Goal: Task Accomplishment & Management: Manage account settings

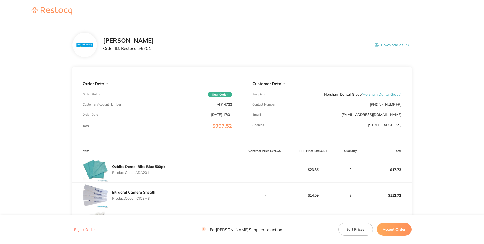
click at [154, 51] on p "Order ID: Restocq- 95701" at bounding box center [128, 48] width 51 height 5
click at [222, 107] on p "AD14700" at bounding box center [224, 105] width 15 height 4
click at [221, 107] on p "AD14700" at bounding box center [224, 105] width 15 height 4
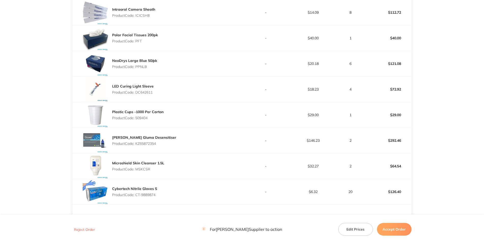
scroll to position [37, 0]
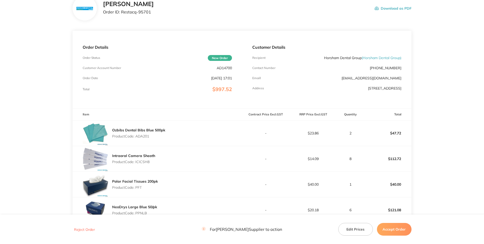
click at [141, 138] on p "Product Code: ADA201" at bounding box center [138, 136] width 53 height 4
click at [144, 164] on p "Product Code: ICICSH8" at bounding box center [133, 162] width 43 height 4
click at [182, 146] on div "Ozbibs Dental Bibs Blue 500pk Product Code: ADA201" at bounding box center [156, 133] width 169 height 25
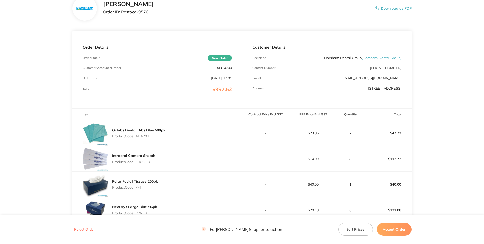
scroll to position [147, 0]
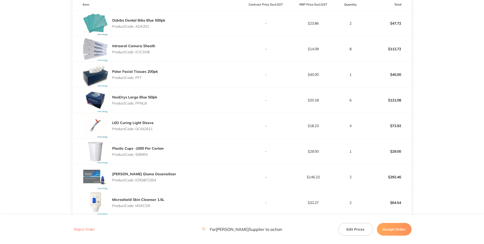
click at [141, 80] on p "Product Code: PFT" at bounding box center [135, 78] width 46 height 4
click at [146, 105] on p "Product Code: PPNLB" at bounding box center [134, 103] width 45 height 4
click at [146, 131] on p "Product Code: DC642611" at bounding box center [132, 129] width 41 height 4
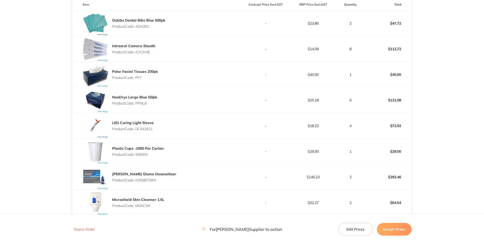
click at [146, 131] on p "Product Code: DC642611" at bounding box center [132, 129] width 41 height 4
click at [188, 139] on div "LED Curing Light Sleeve Product Code: DC642611" at bounding box center [156, 125] width 169 height 25
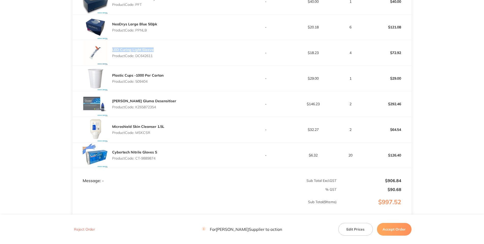
click at [138, 84] on p "Product Code: 509404" at bounding box center [137, 82] width 51 height 4
click at [149, 109] on p "Product Code: KZ65872354" at bounding box center [144, 107] width 64 height 4
click at [148, 135] on p "Product Code: MSKCSR" at bounding box center [138, 133] width 52 height 4
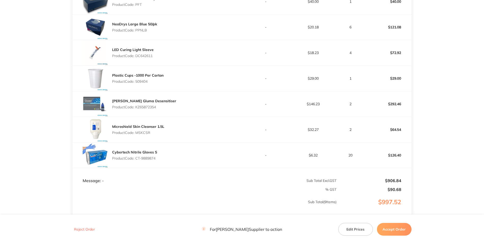
click at [148, 135] on p "Product Code: MSKCSR" at bounding box center [138, 133] width 52 height 4
click at [223, 91] on div "Plastic Cups -1000 Per Carton Product Code: 509404" at bounding box center [156, 78] width 169 height 25
click at [143, 135] on p "Product Code: MSKCSR" at bounding box center [138, 133] width 52 height 4
click at [144, 135] on p "Product Code: MSKCSR" at bounding box center [138, 133] width 52 height 4
click at [151, 161] on p "Product Code: CT-9889874" at bounding box center [134, 159] width 45 height 4
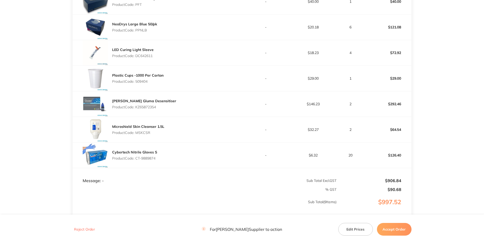
drag, startPoint x: 160, startPoint y: 193, endPoint x: 137, endPoint y: 193, distance: 22.6
click at [137, 168] on div "Cybertech Nitrile Gloves S Product Code: CT-9889874" at bounding box center [156, 155] width 169 height 25
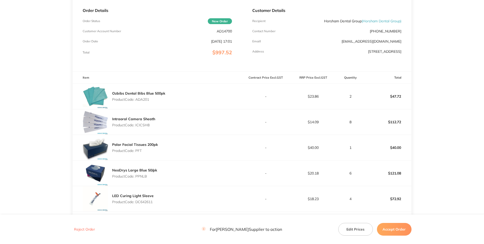
scroll to position [0, 0]
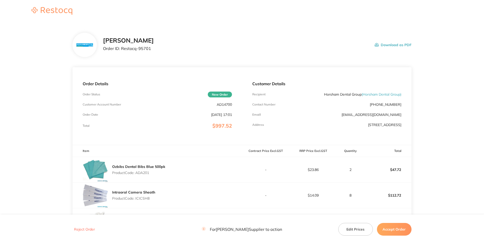
drag, startPoint x: 221, startPoint y: 130, endPoint x: 223, endPoint y: 134, distance: 4.5
click at [121, 106] on p "Customer Account Number" at bounding box center [102, 105] width 38 height 4
click at [223, 107] on p "AD14700" at bounding box center [224, 105] width 15 height 4
click at [100, 96] on p "Order Status" at bounding box center [92, 95] width 18 height 4
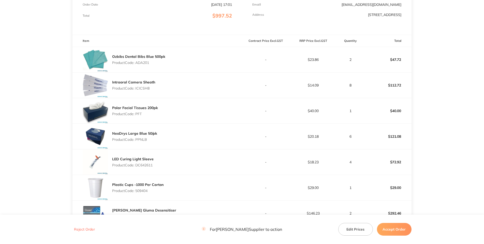
scroll to position [74, 0]
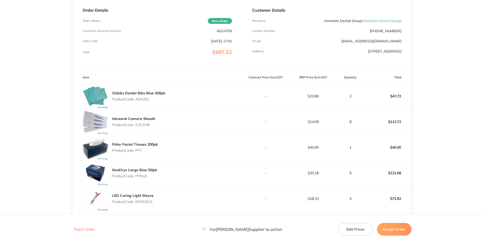
click at [145, 103] on div "Ozbibs Dental Bibs Blue 500pk Product Code: ADA201" at bounding box center [138, 96] width 53 height 14
click at [143, 101] on p "Product Code: ADA201" at bounding box center [138, 99] width 53 height 4
click at [177, 135] on div "Intraoral Camera Sheath Product Code: ICICSH8" at bounding box center [156, 121] width 169 height 25
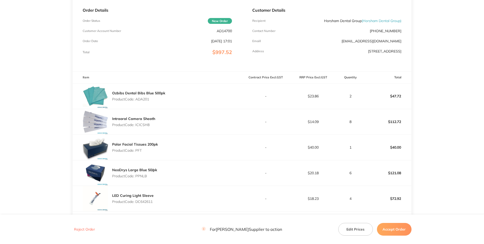
click at [138, 129] on div "Intraoral Camera Sheath Product Code: ICICSH8" at bounding box center [133, 122] width 43 height 14
click at [138, 127] on p "Product Code: ICICSH8" at bounding box center [133, 125] width 43 height 4
click at [187, 160] on div "Polar Facial Tissues 200pk Product Code: PFT" at bounding box center [156, 147] width 169 height 25
click at [141, 155] on div "Polar Facial Tissues 200pk Product Code: PFT" at bounding box center [135, 148] width 46 height 14
click at [140, 153] on p "Product Code: PFT" at bounding box center [135, 151] width 46 height 4
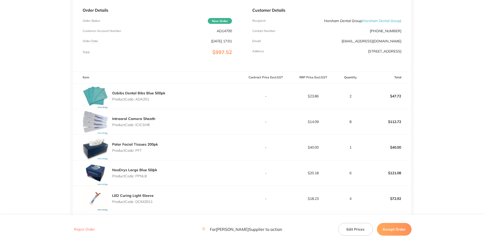
click at [140, 153] on p "Product Code: PFT" at bounding box center [135, 151] width 46 height 4
click at [225, 135] on div "Intraoral Camera Sheath Product Code: ICICSH8" at bounding box center [156, 121] width 169 height 25
click at [141, 178] on p "Product Code: PPNLB" at bounding box center [134, 176] width 45 height 4
click at [211, 135] on div "Intraoral Camera Sheath Product Code: ICICSH8" at bounding box center [156, 121] width 169 height 25
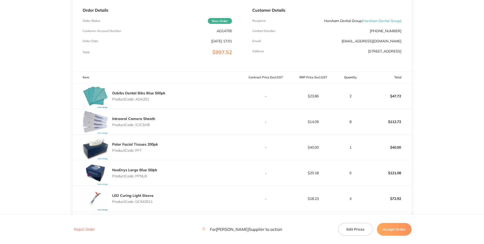
scroll to position [183, 0]
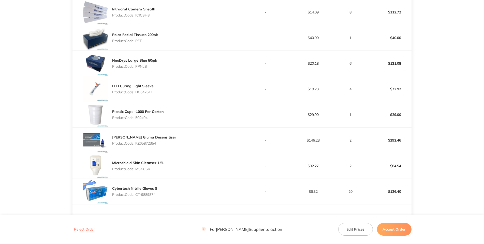
click at [147, 94] on p "Product Code: DC642611" at bounding box center [132, 92] width 41 height 4
click at [205, 102] on div "LED Curing Light Sleeve Product Code: DC642611" at bounding box center [156, 88] width 169 height 25
click at [146, 120] on p "Product Code: 509404" at bounding box center [137, 118] width 51 height 4
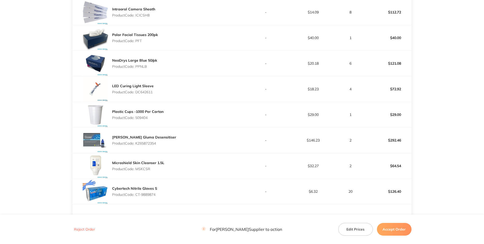
click at [192, 128] on div "Plastic Cups -1000 Per Carton Product Code: 509404" at bounding box center [156, 114] width 169 height 25
click at [155, 146] on p "Product Code: KZ65872354" at bounding box center [144, 144] width 64 height 4
click at [235, 128] on div "Plastic Cups -1000 Per Carton Product Code: 509404" at bounding box center [156, 114] width 169 height 25
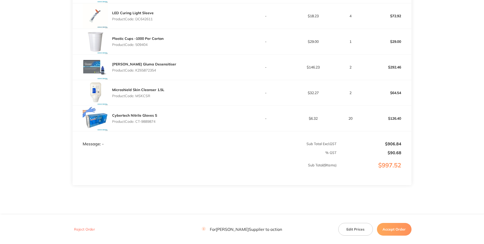
click at [155, 124] on p "Product Code: CT-9889874" at bounding box center [134, 122] width 45 height 4
drag, startPoint x: 161, startPoint y: 160, endPoint x: 136, endPoint y: 159, distance: 25.2
click at [136, 131] on div "Cybertech Nitrile Gloves S Product Code: CT-9889874" at bounding box center [156, 118] width 169 height 25
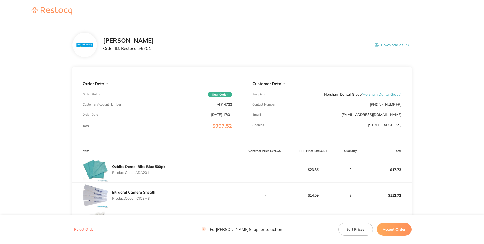
scroll to position [4, 0]
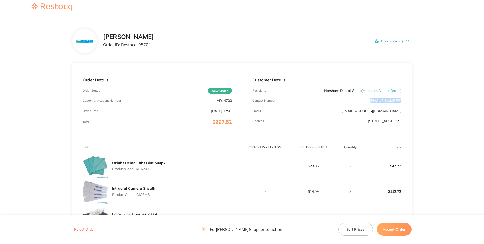
drag, startPoint x: 397, startPoint y: 129, endPoint x: 376, endPoint y: 129, distance: 21.3
click at [376, 129] on div "Customer Details Recipient Horsham Dental Group ( Horsham Dental Group ) Contac…" at bounding box center [326, 103] width 169 height 78
click at [192, 100] on div "Order Details Order Status New Order Customer Account Number AD14700 Order Date…" at bounding box center [156, 103] width 169 height 78
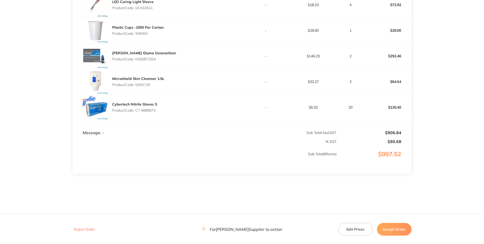
scroll to position [304, 0]
click at [145, 86] on p "Product Code: MSKCSR" at bounding box center [138, 85] width 52 height 4
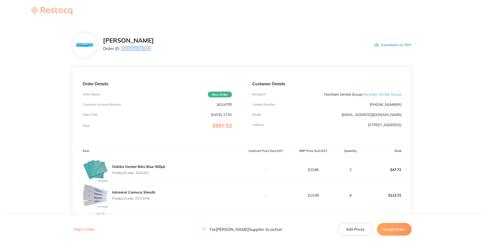
drag, startPoint x: 128, startPoint y: 66, endPoint x: 99, endPoint y: 68, distance: 28.7
click at [103, 51] on p "Order ID: Restocq- 95701" at bounding box center [128, 48] width 51 height 5
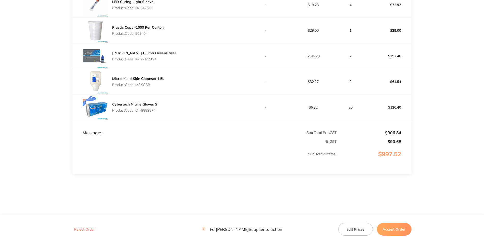
scroll to position [250, 0]
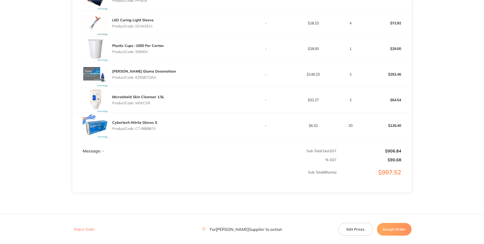
click at [145, 105] on p "Product Code: MSKCSR" at bounding box center [138, 103] width 52 height 4
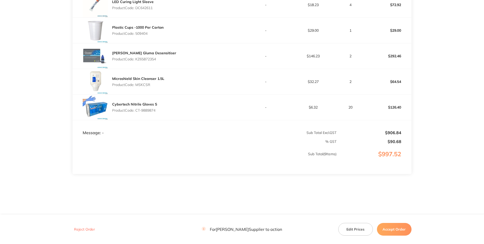
click at [387, 227] on button "Accept Order" at bounding box center [394, 229] width 35 height 13
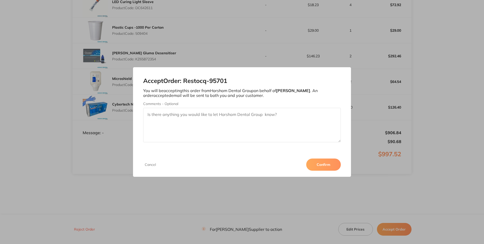
click at [341, 171] on button "Confirm" at bounding box center [323, 165] width 35 height 12
